Goal: Check status

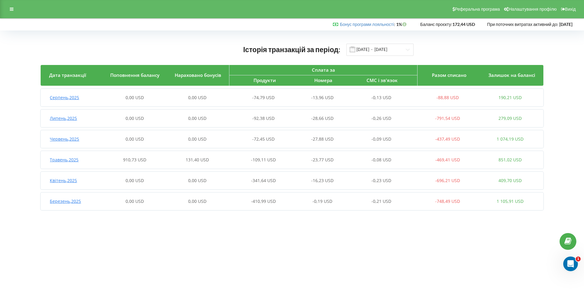
click at [64, 97] on span "Серпень , 2025" at bounding box center [64, 98] width 29 height 6
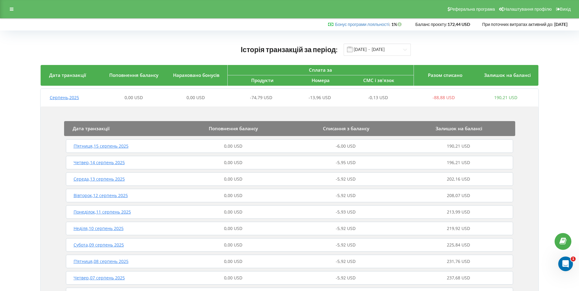
click at [64, 97] on span "Серпень , 2025" at bounding box center [64, 98] width 29 height 6
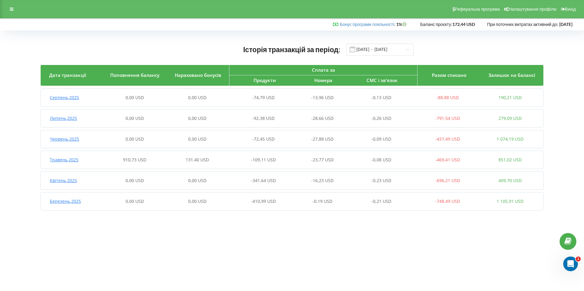
click at [68, 157] on span "Травень , 2025" at bounding box center [64, 160] width 29 height 6
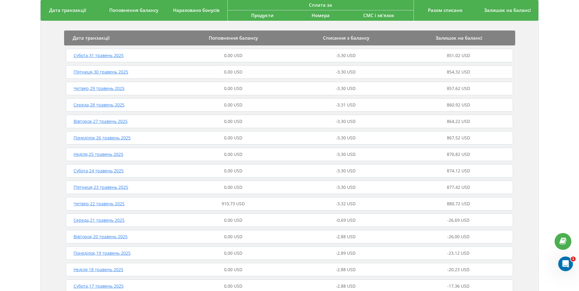
scroll to position [152, 0]
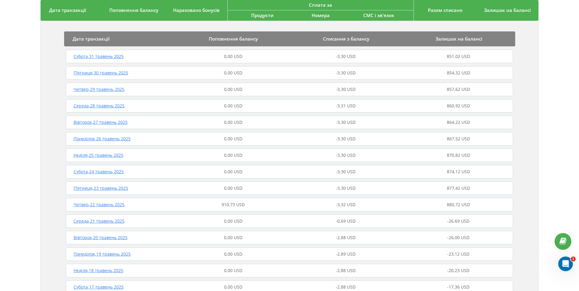
click at [118, 186] on span "П’ятниця , 23 травень 2025" at bounding box center [101, 188] width 55 height 6
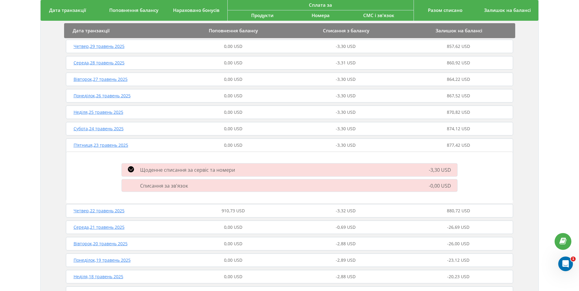
scroll to position [214, 0]
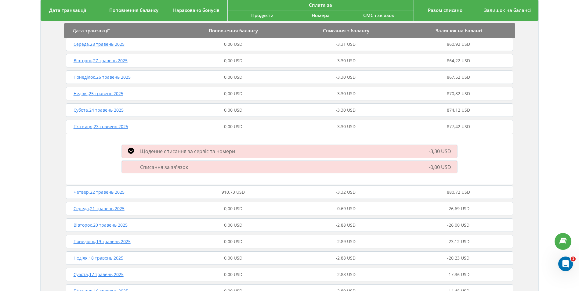
click at [114, 128] on span "П’ятниця , 23 травень 2025" at bounding box center [101, 127] width 55 height 6
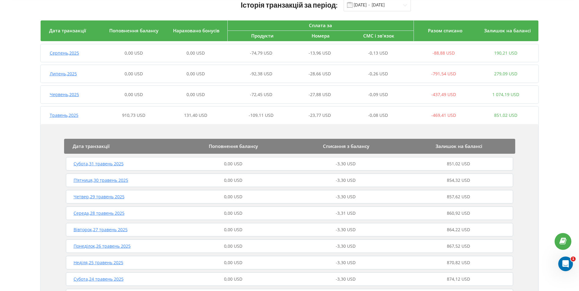
scroll to position [31, 0]
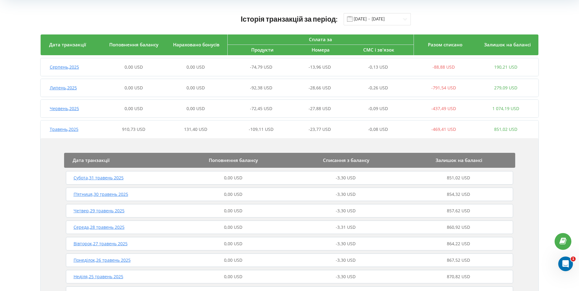
click at [76, 128] on span "Травень , 2025" at bounding box center [64, 129] width 29 height 6
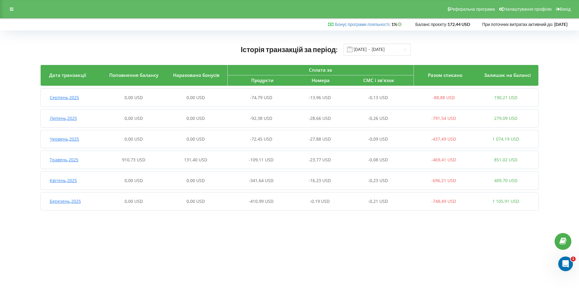
scroll to position [0, 0]
drag, startPoint x: 432, startPoint y: 141, endPoint x: 461, endPoint y: 139, distance: 28.8
click at [461, 139] on div "-437,49 USD" at bounding box center [447, 139] width 63 height 6
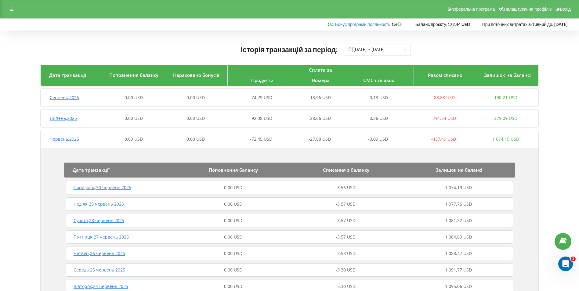
click at [73, 137] on span "Червень , 2025" at bounding box center [64, 139] width 29 height 6
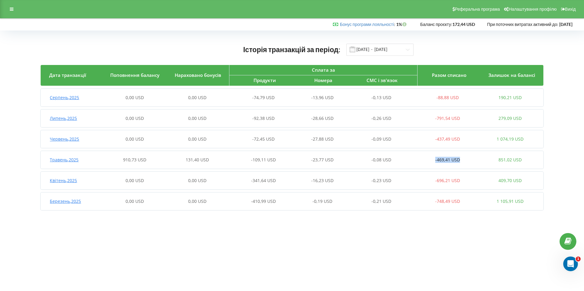
drag, startPoint x: 432, startPoint y: 160, endPoint x: 462, endPoint y: 160, distance: 29.6
click at [462, 160] on div "-469,41 USD" at bounding box center [447, 160] width 63 height 6
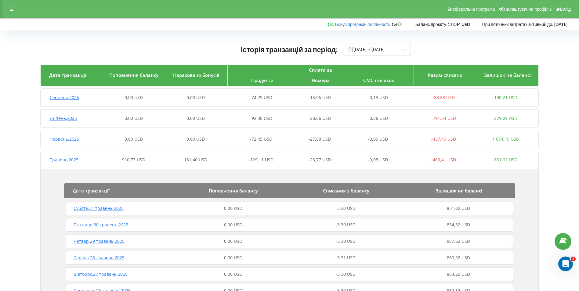
click at [77, 157] on span "Травень , 2025" at bounding box center [64, 160] width 29 height 6
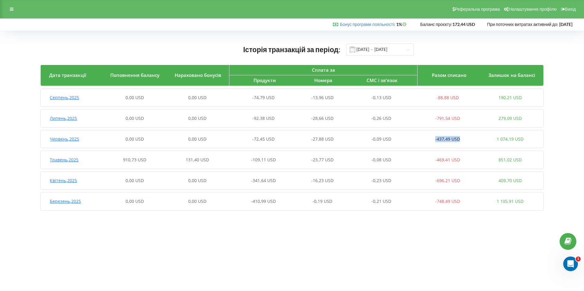
click at [469, 142] on div "-437,49 USD" at bounding box center [447, 139] width 63 height 6
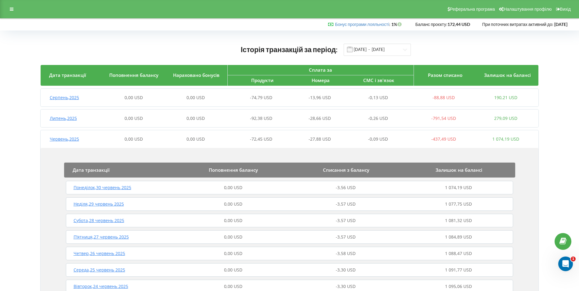
click at [57, 139] on span "Червень , 2025" at bounding box center [64, 139] width 29 height 6
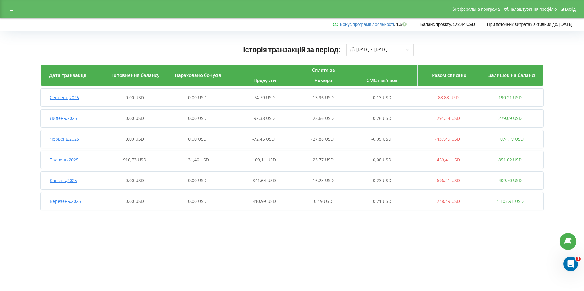
click at [445, 120] on span "-791,54 USD" at bounding box center [447, 118] width 25 height 6
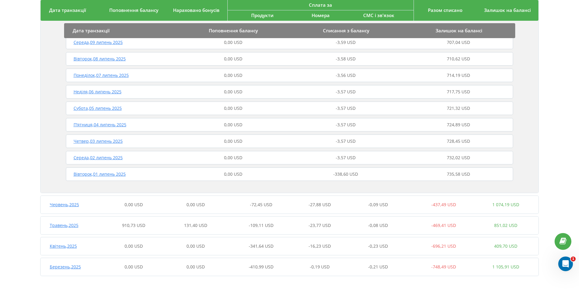
scroll to position [488, 0]
click at [115, 173] on span "Вівторок , 01 липень 2025" at bounding box center [100, 174] width 52 height 6
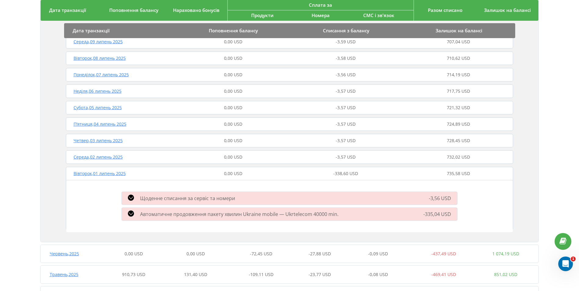
click at [115, 176] on span "Вівторок , 01 липень 2025" at bounding box center [100, 174] width 52 height 6
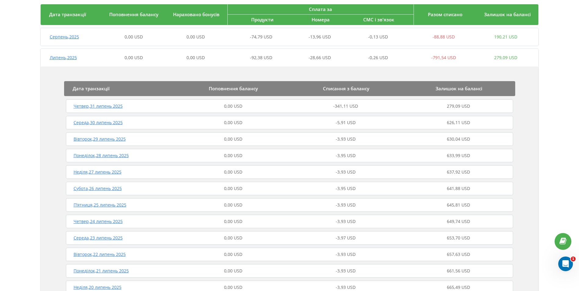
scroll to position [60, 0]
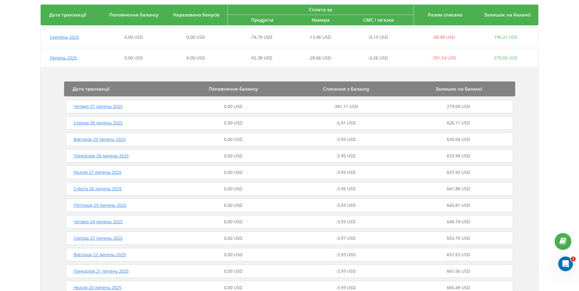
click at [100, 107] on span "Четвер , 31 липень 2025" at bounding box center [98, 107] width 49 height 6
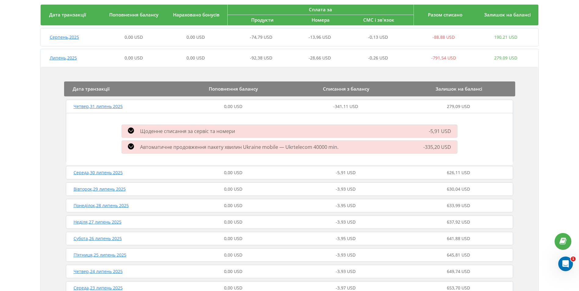
click at [99, 105] on span "Четвер , 31 липень 2025" at bounding box center [98, 107] width 49 height 6
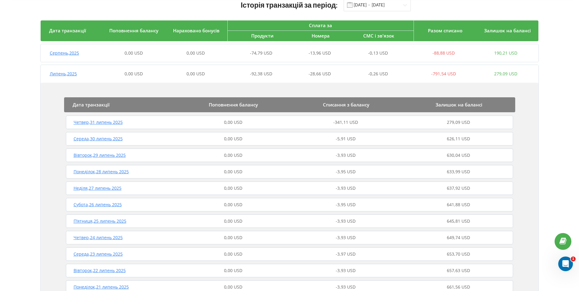
scroll to position [31, 0]
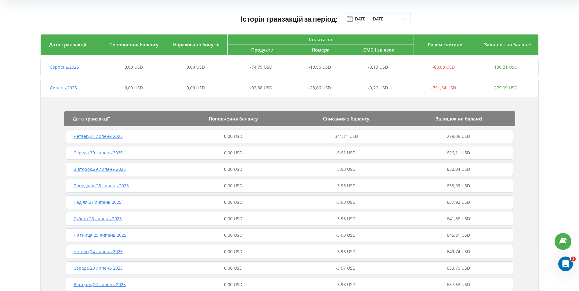
click at [113, 151] on span "Середа , 30 липень 2025" at bounding box center [98, 153] width 49 height 6
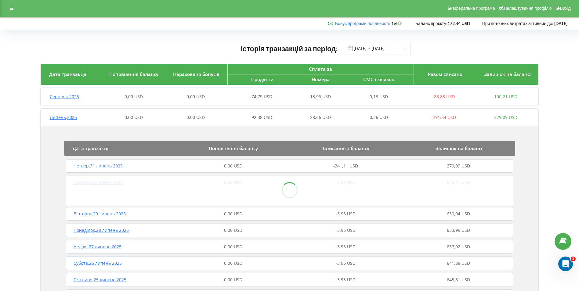
scroll to position [0, 0]
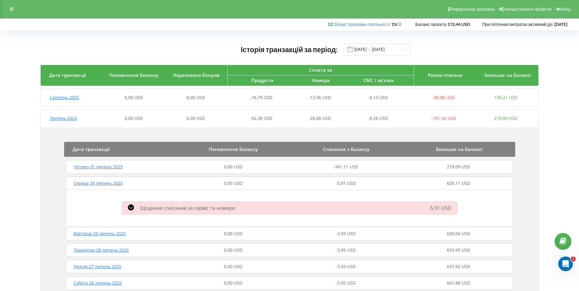
click at [87, 184] on span "Середа , 30 липень 2025" at bounding box center [98, 184] width 49 height 6
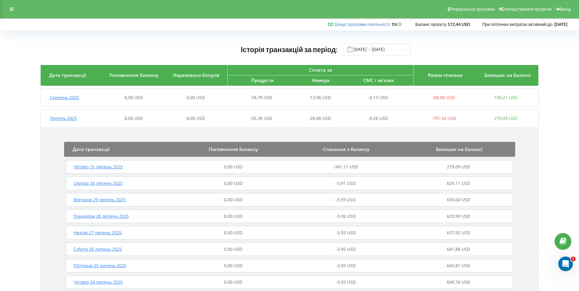
click at [67, 120] on span "Липень , 2025" at bounding box center [63, 118] width 27 height 6
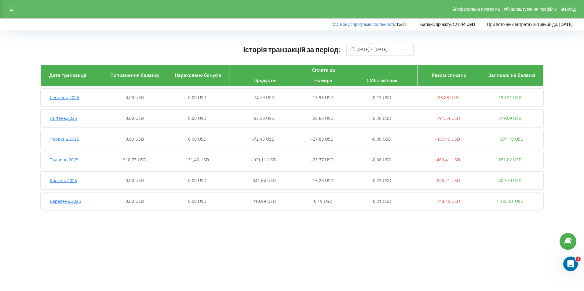
click at [75, 140] on span "Червень , 2025" at bounding box center [64, 139] width 29 height 6
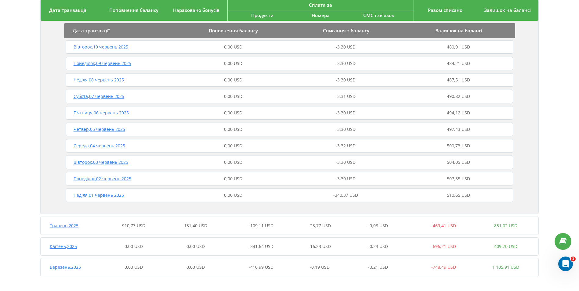
scroll to position [472, 0]
click at [73, 226] on span "Травень , 2025" at bounding box center [64, 225] width 29 height 6
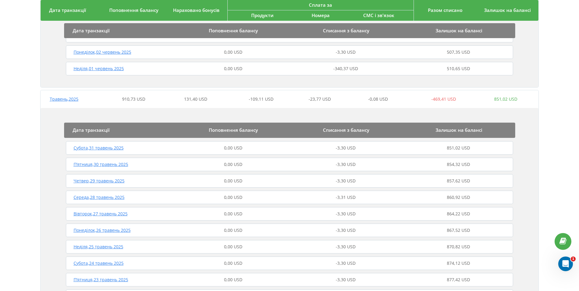
scroll to position [445, 0]
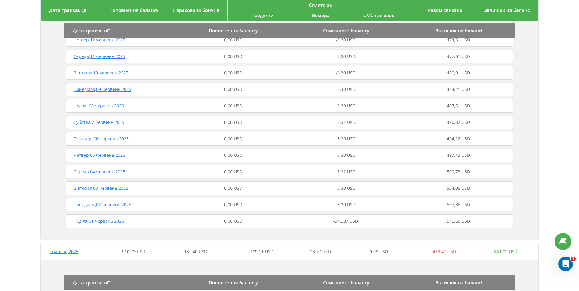
click at [73, 255] on span "Травень , 2025" at bounding box center [64, 252] width 29 height 6
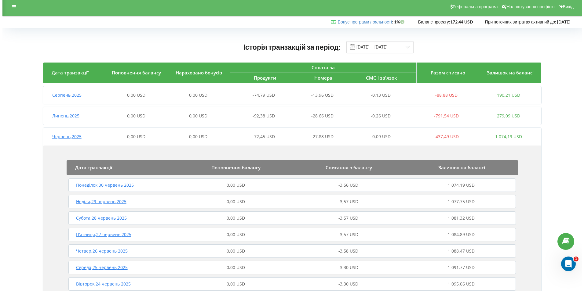
scroll to position [0, 0]
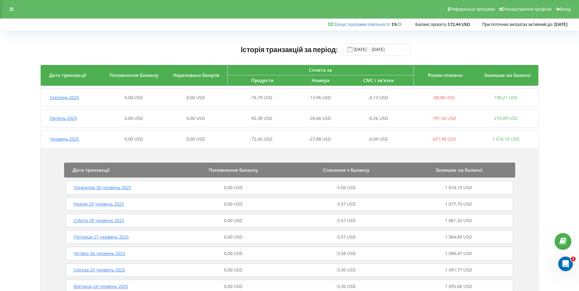
click at [68, 139] on span "Червень , 2025" at bounding box center [64, 139] width 29 height 6
